Goal: Information Seeking & Learning: Find contact information

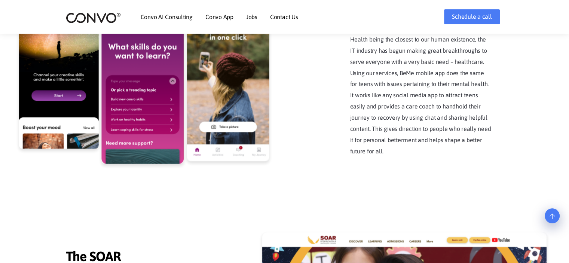
scroll to position [1583, 0]
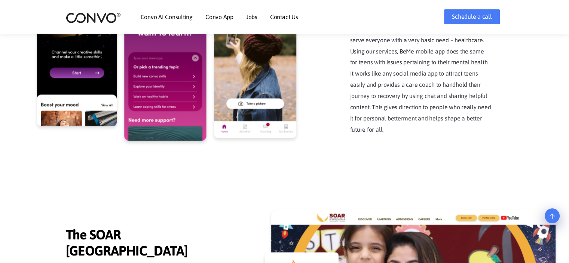
drag, startPoint x: 154, startPoint y: 119, endPoint x: 116, endPoint y: 122, distance: 37.9
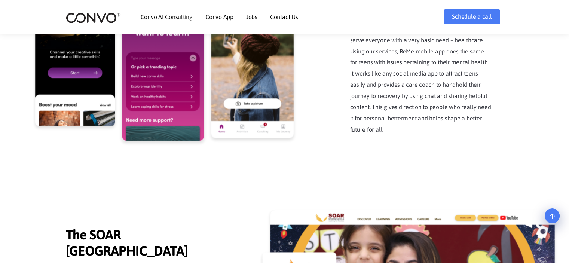
copy link "@[DOMAIN_NAME]"
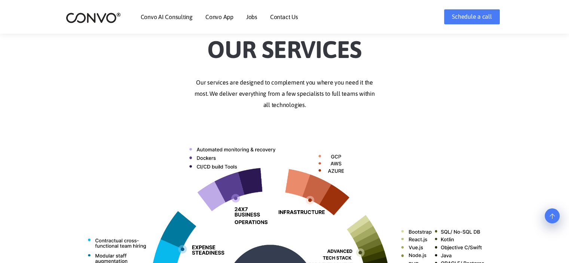
scroll to position [0, 0]
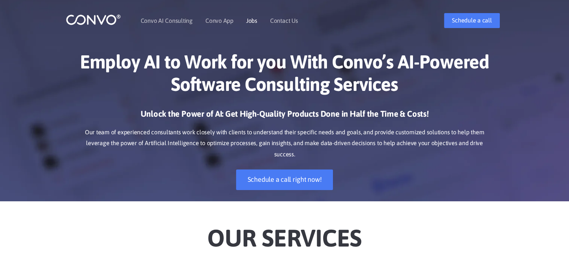
click at [247, 18] on link "Jobs" at bounding box center [251, 21] width 11 height 6
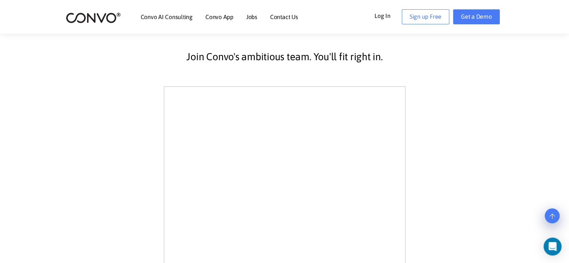
scroll to position [174, 0]
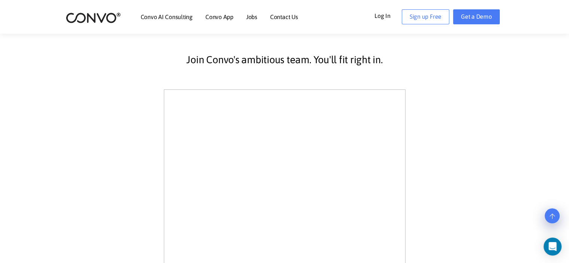
drag, startPoint x: 575, startPoint y: 58, endPoint x: 575, endPoint y: 97, distance: 38.2
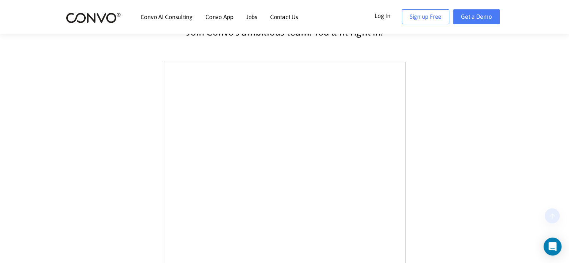
scroll to position [206, 0]
